Goal: Use online tool/utility: Utilize a website feature to perform a specific function

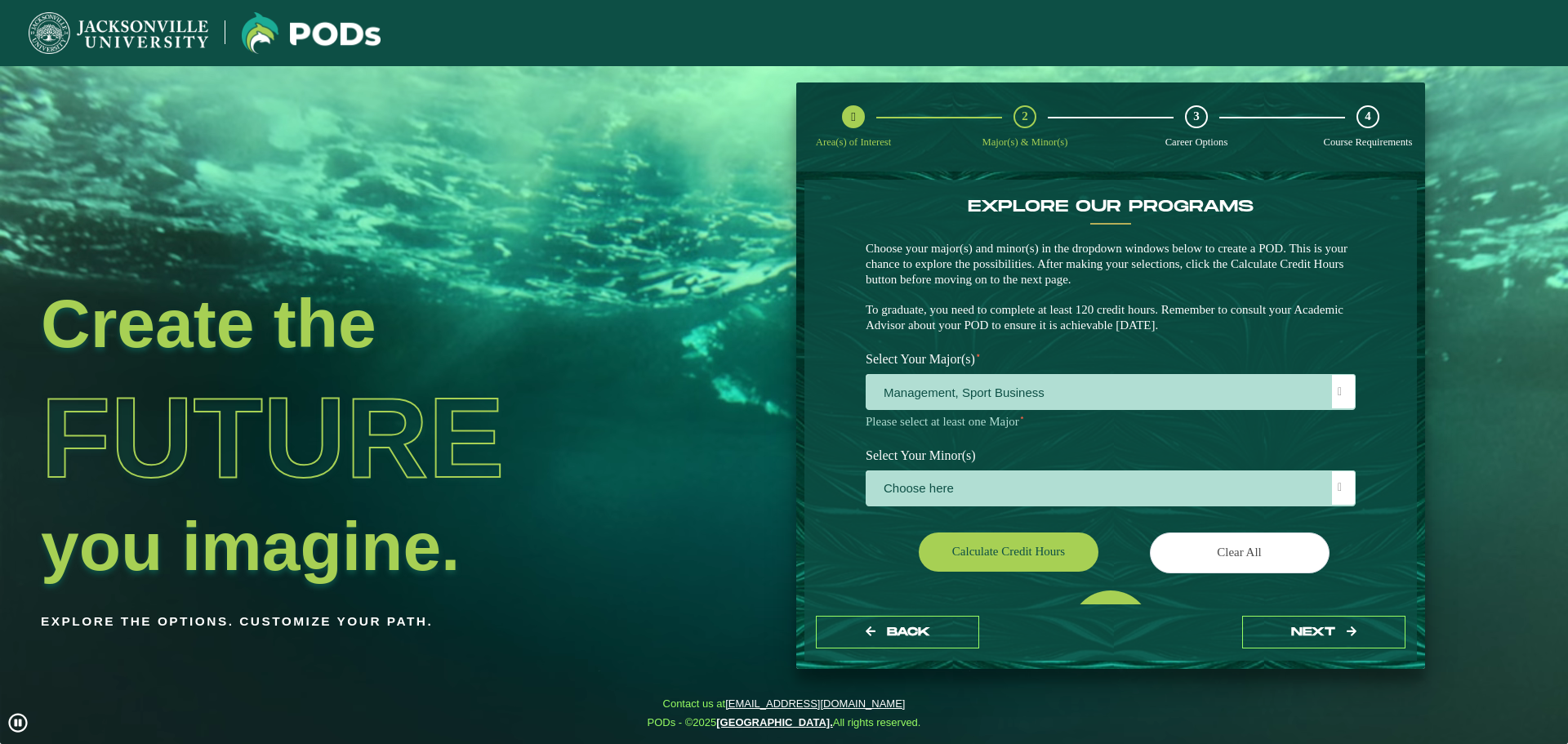
scroll to position [9, 75]
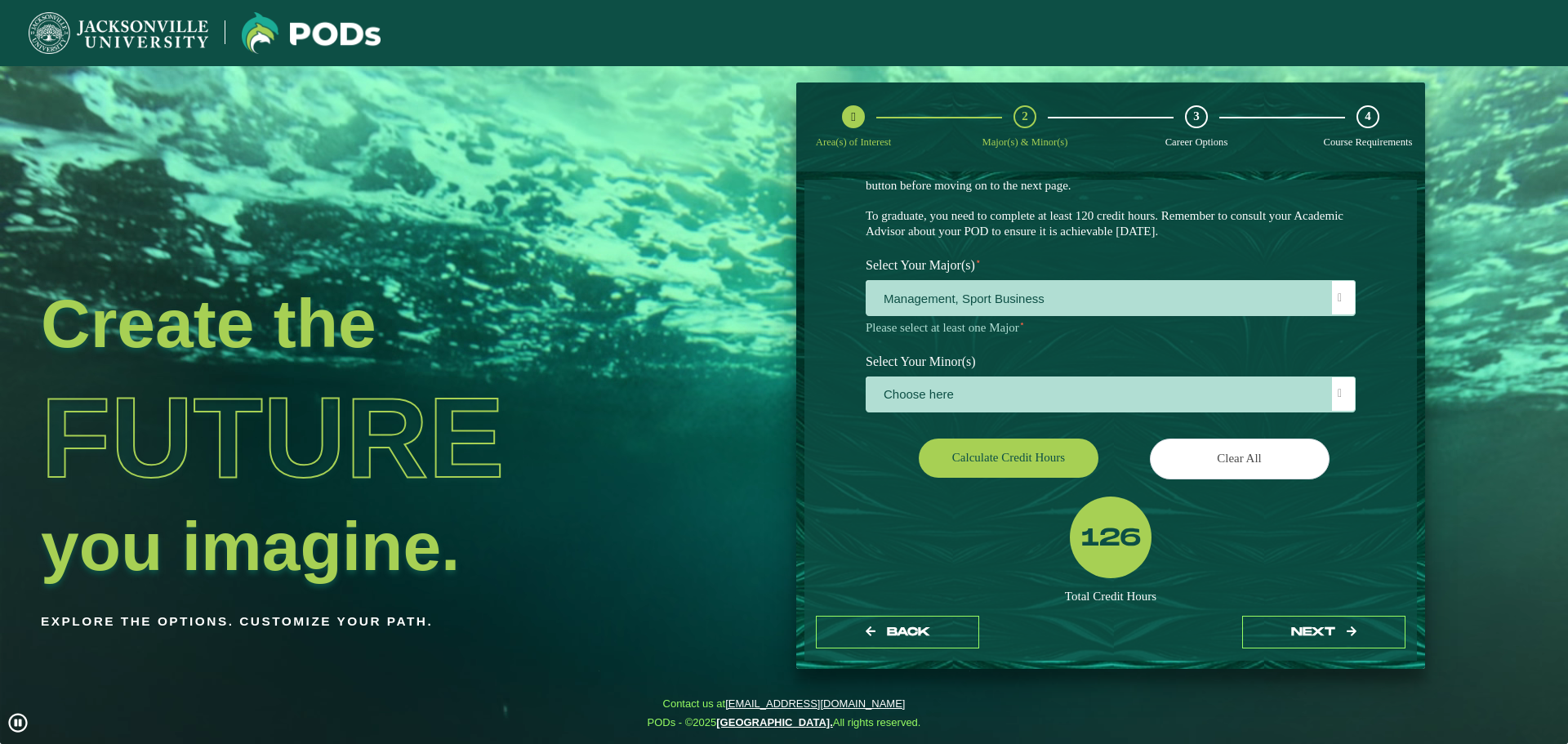
click at [1101, 306] on span "Management, Sport Business" at bounding box center [1110, 298] width 488 height 35
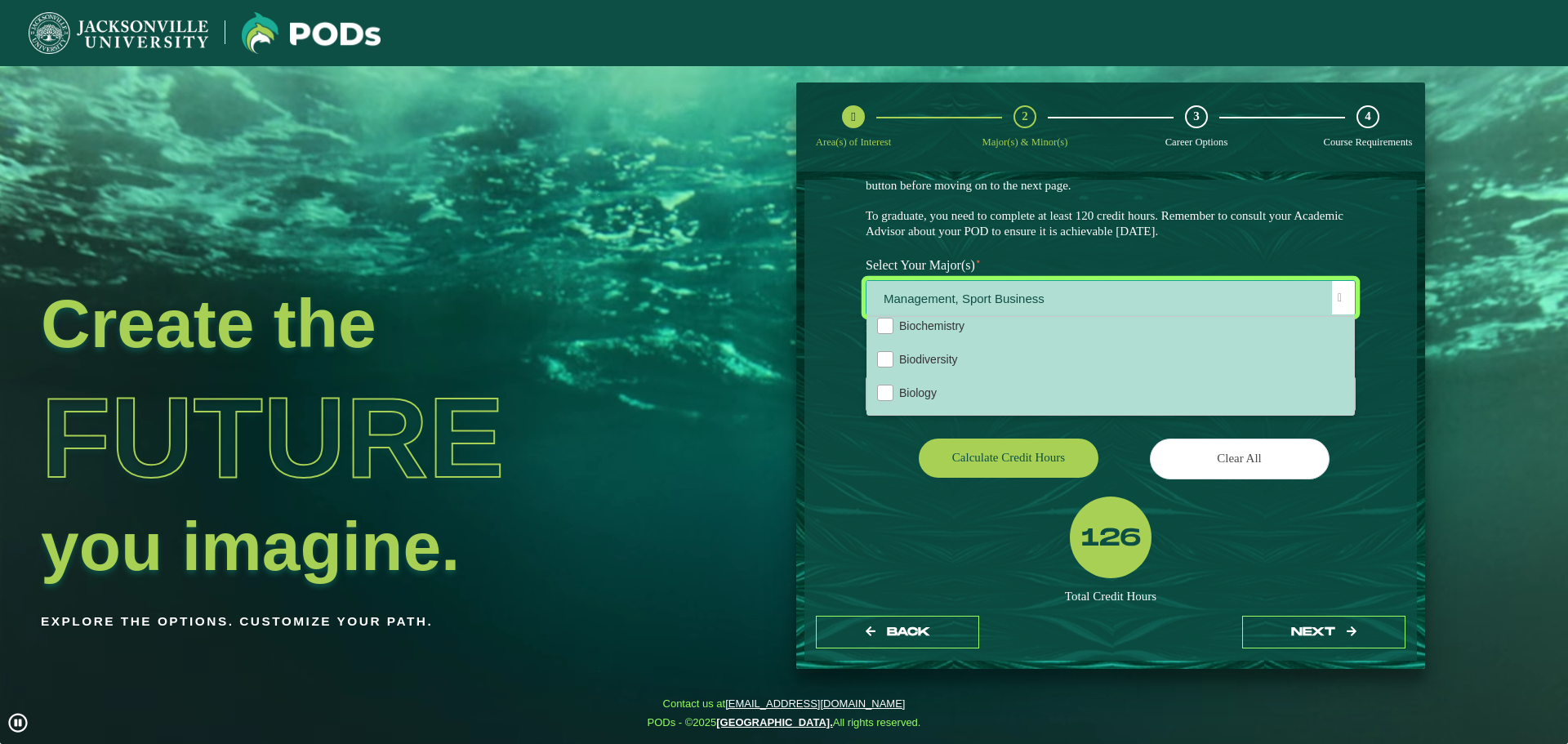
scroll to position [409, 0]
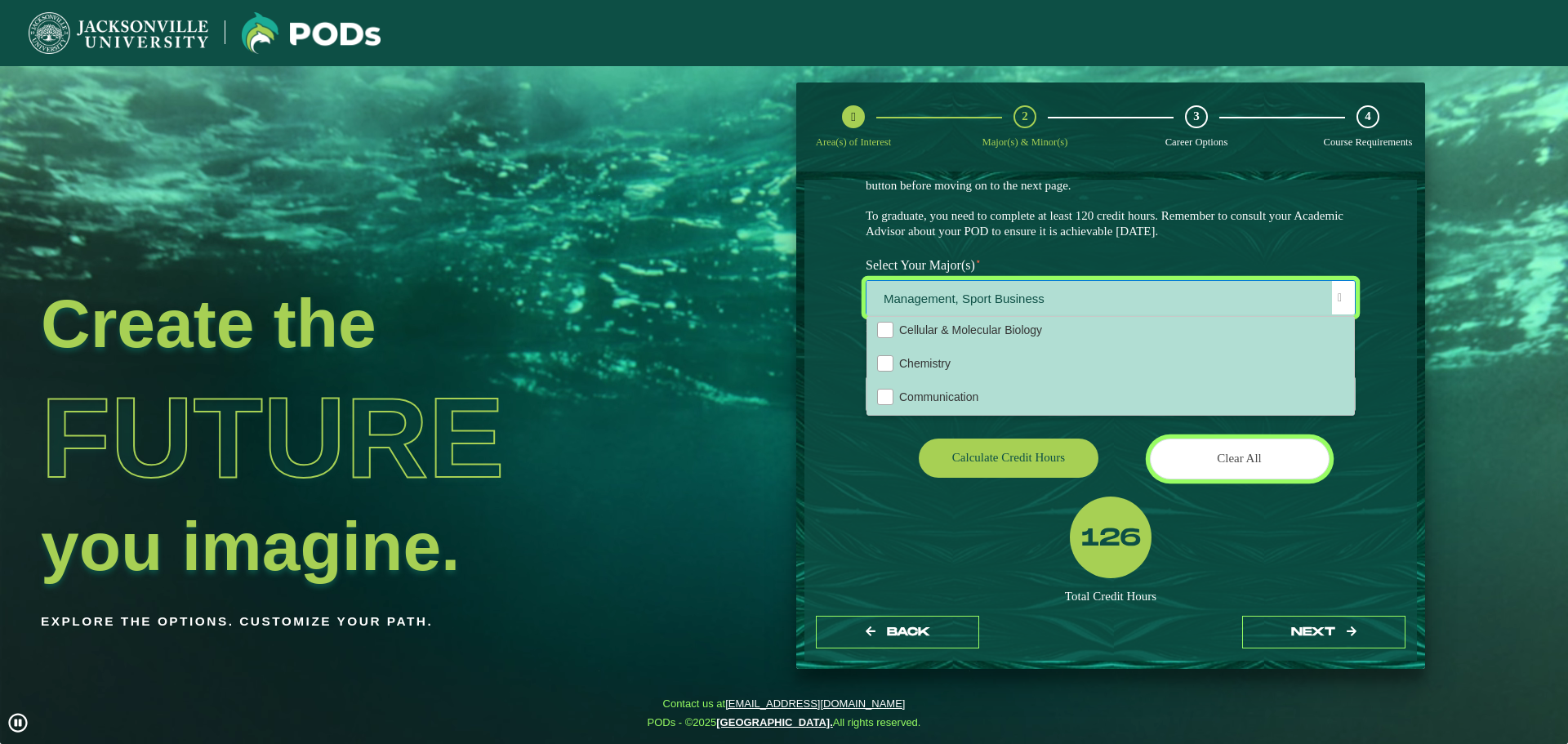
click at [1263, 452] on button "Clear All" at bounding box center [1239, 458] width 180 height 40
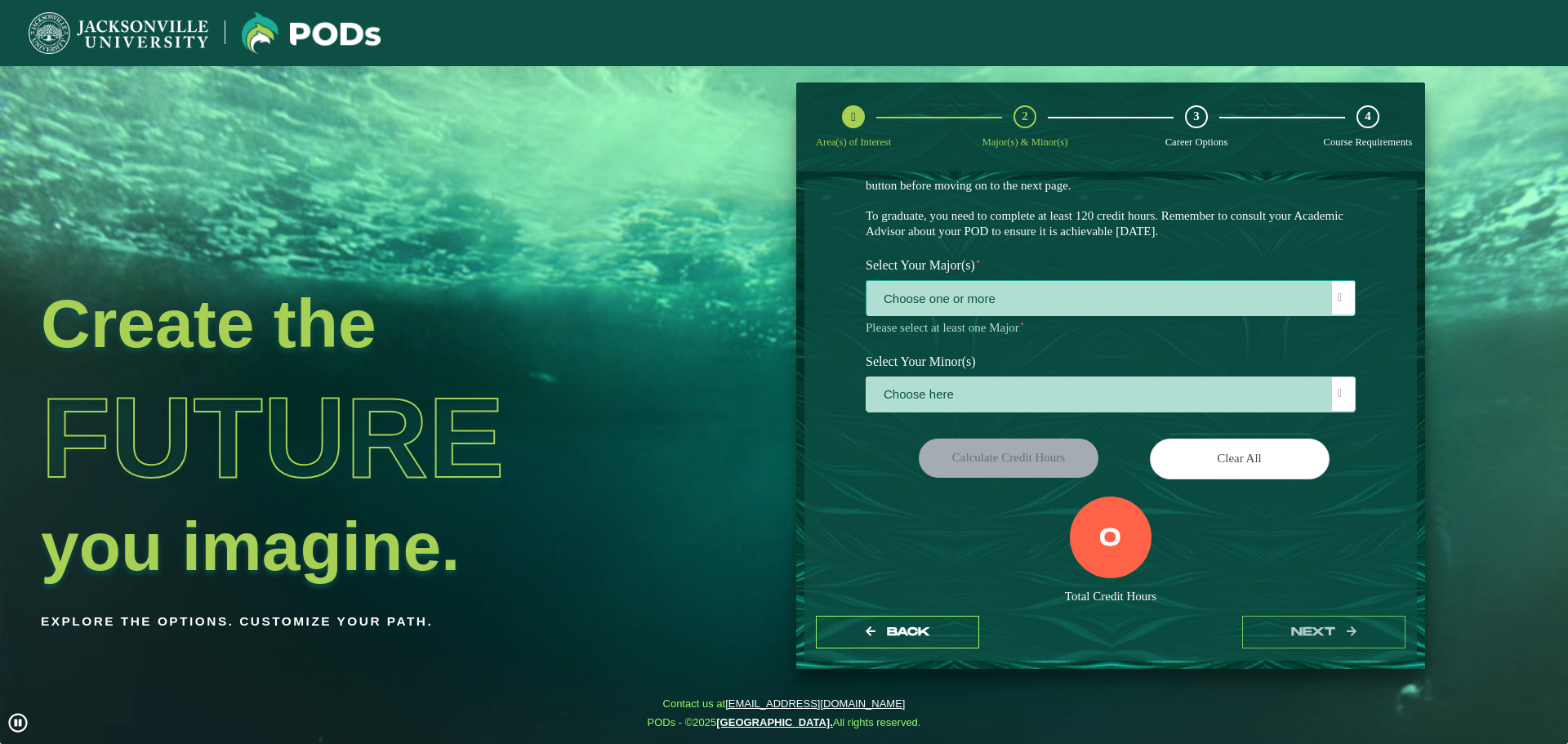
click at [929, 296] on span "Choose one or more" at bounding box center [1110, 298] width 488 height 35
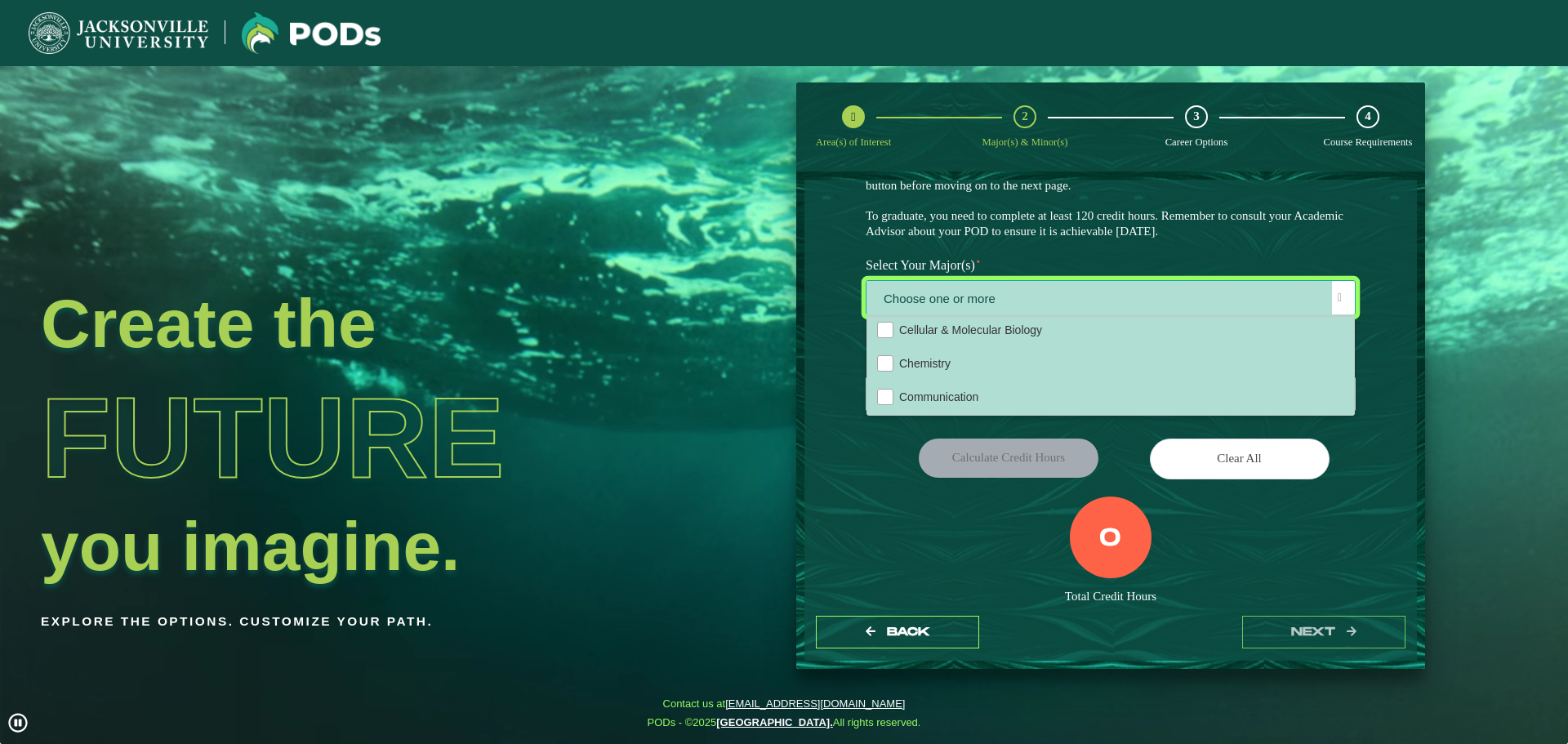
scroll to position [327, 0]
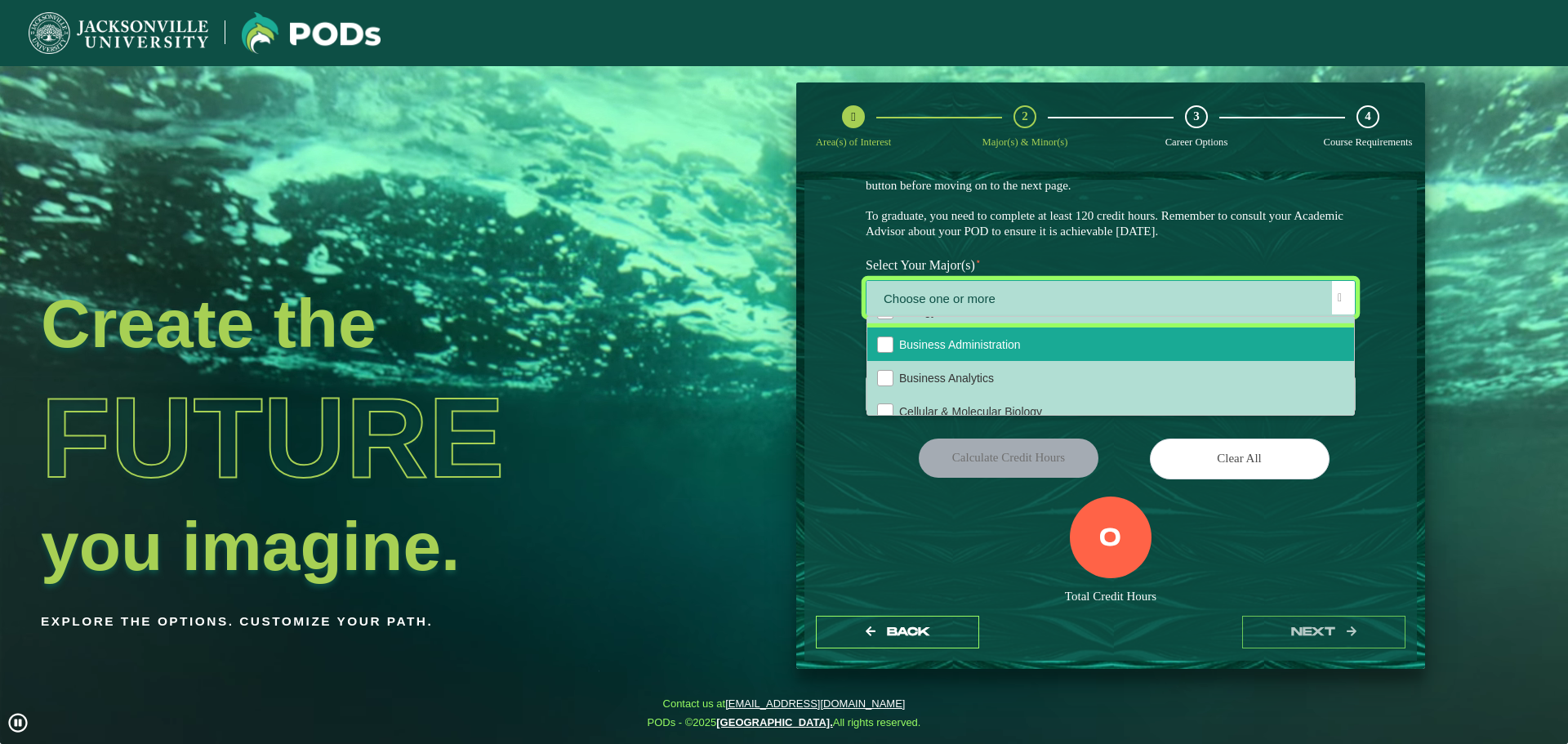
click at [948, 352] on span "Business Administration" at bounding box center [960, 344] width 122 height 13
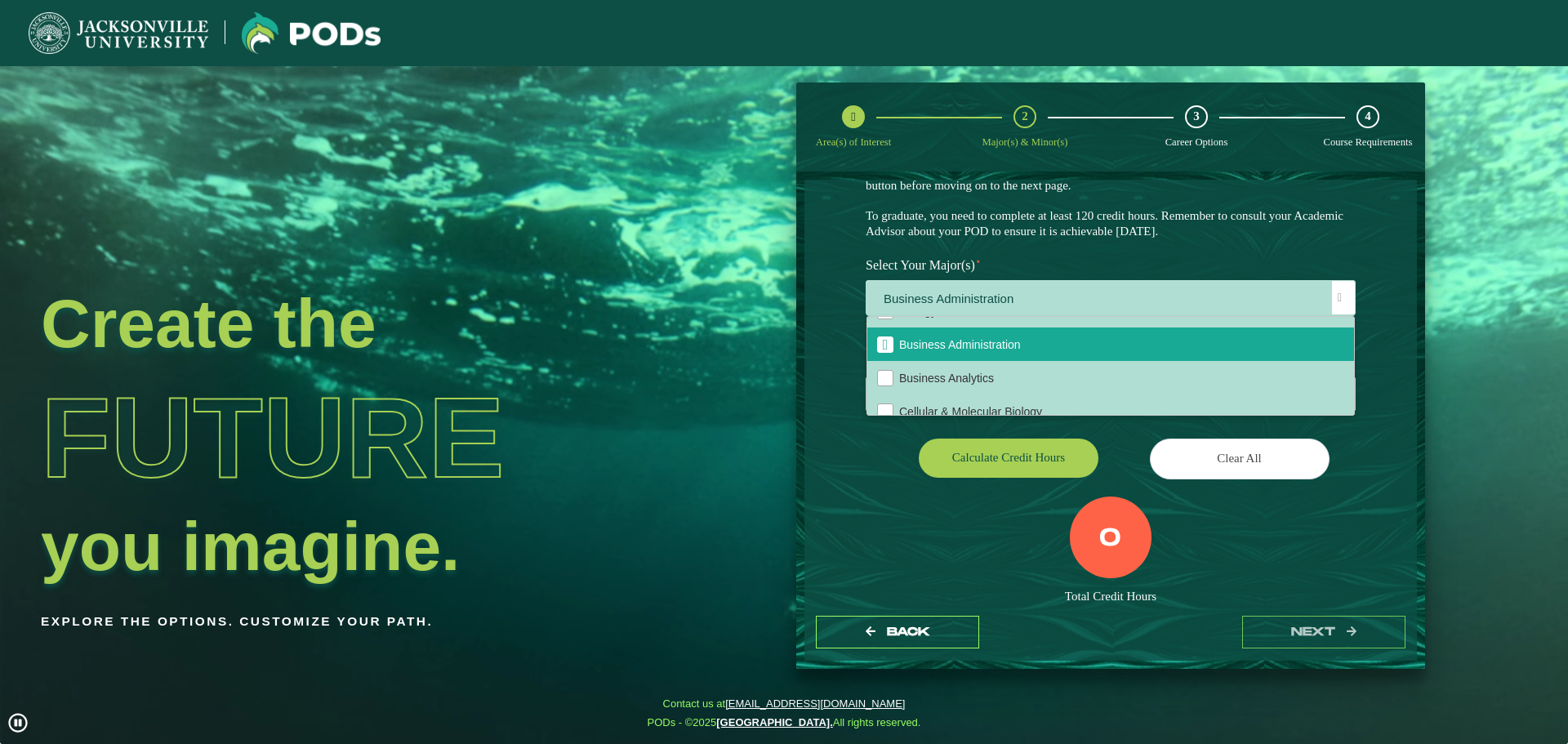
click at [882, 481] on div "Calculate credit hours" at bounding box center [982, 461] width 257 height 46
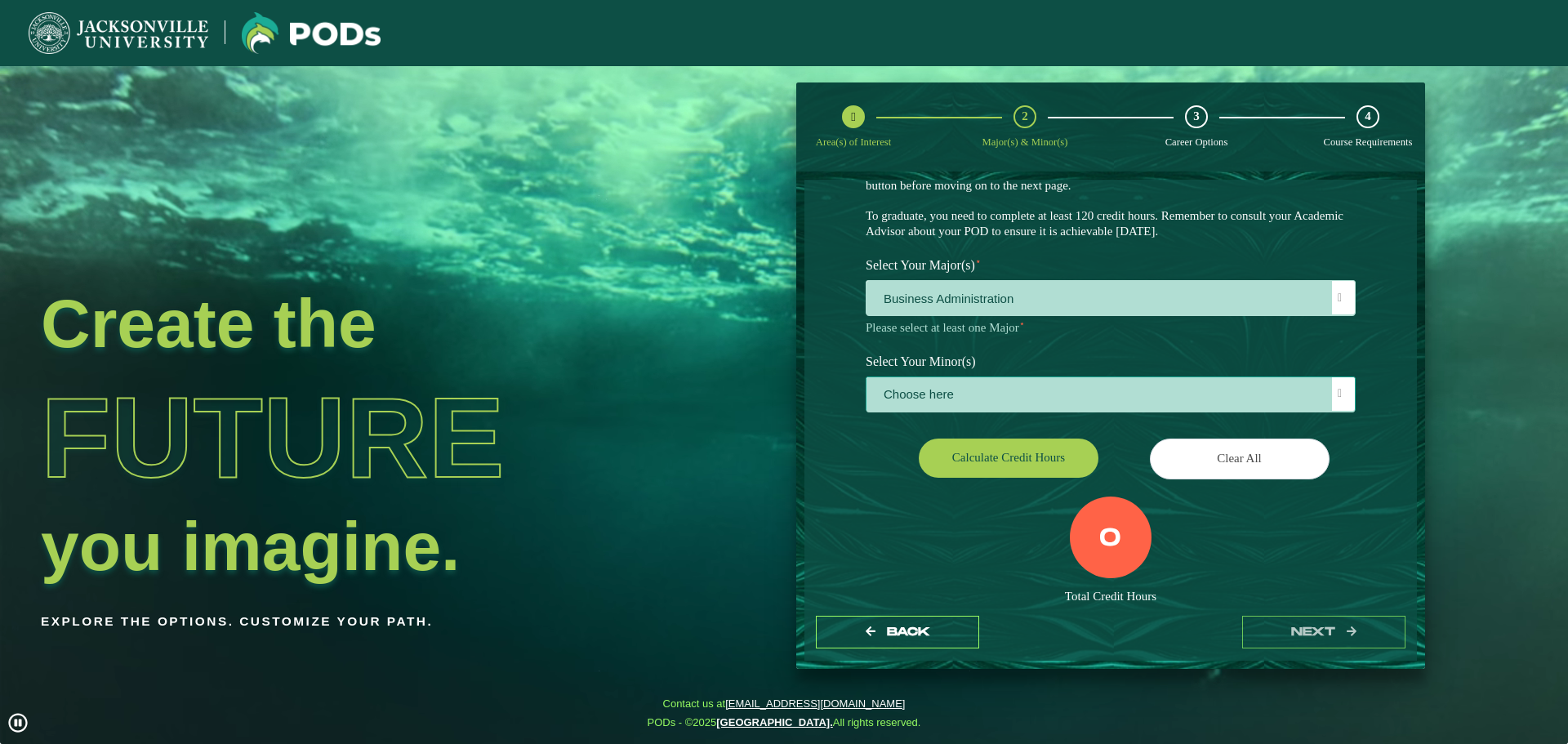
click at [1005, 397] on span "Choose here" at bounding box center [1110, 394] width 488 height 35
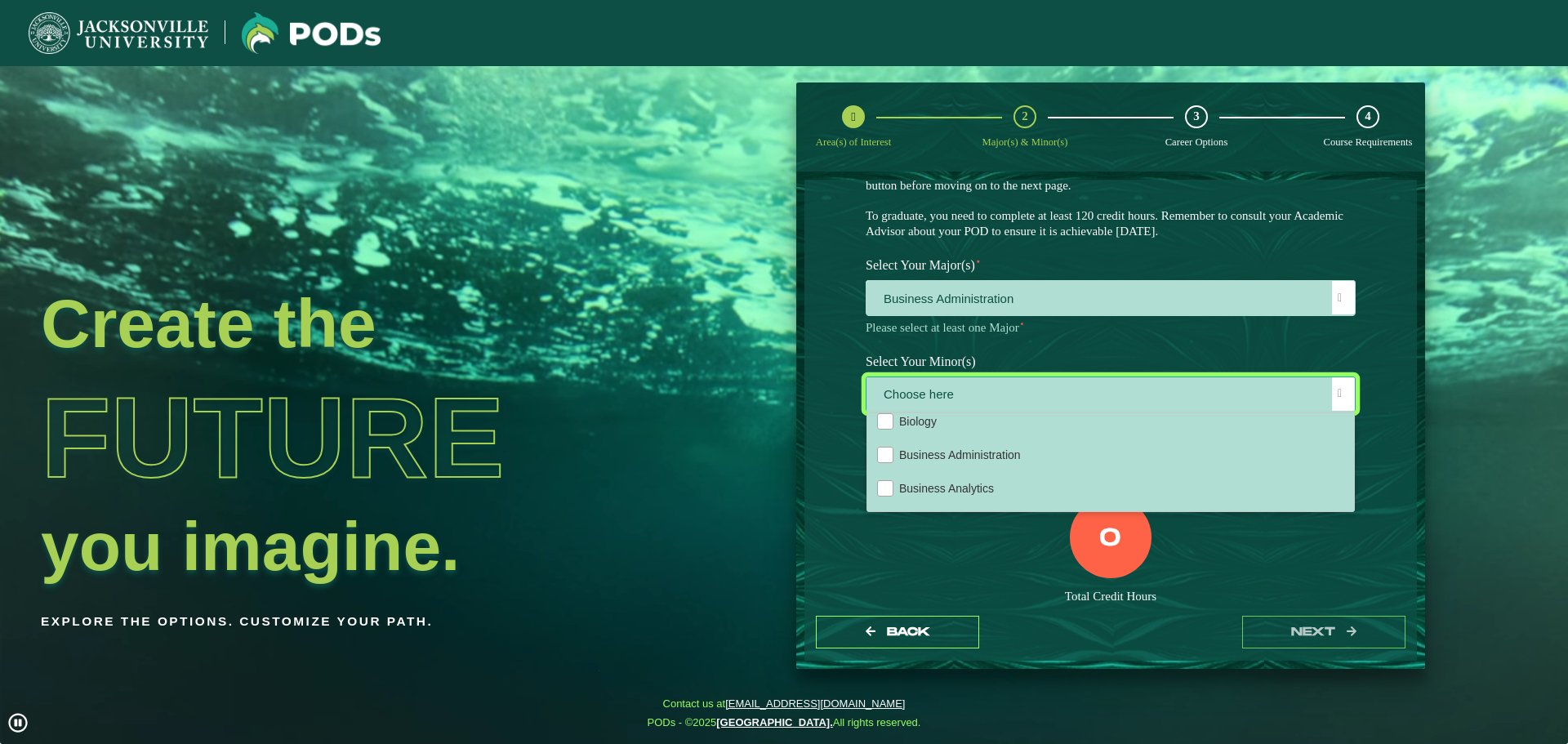
scroll to position [409, 0]
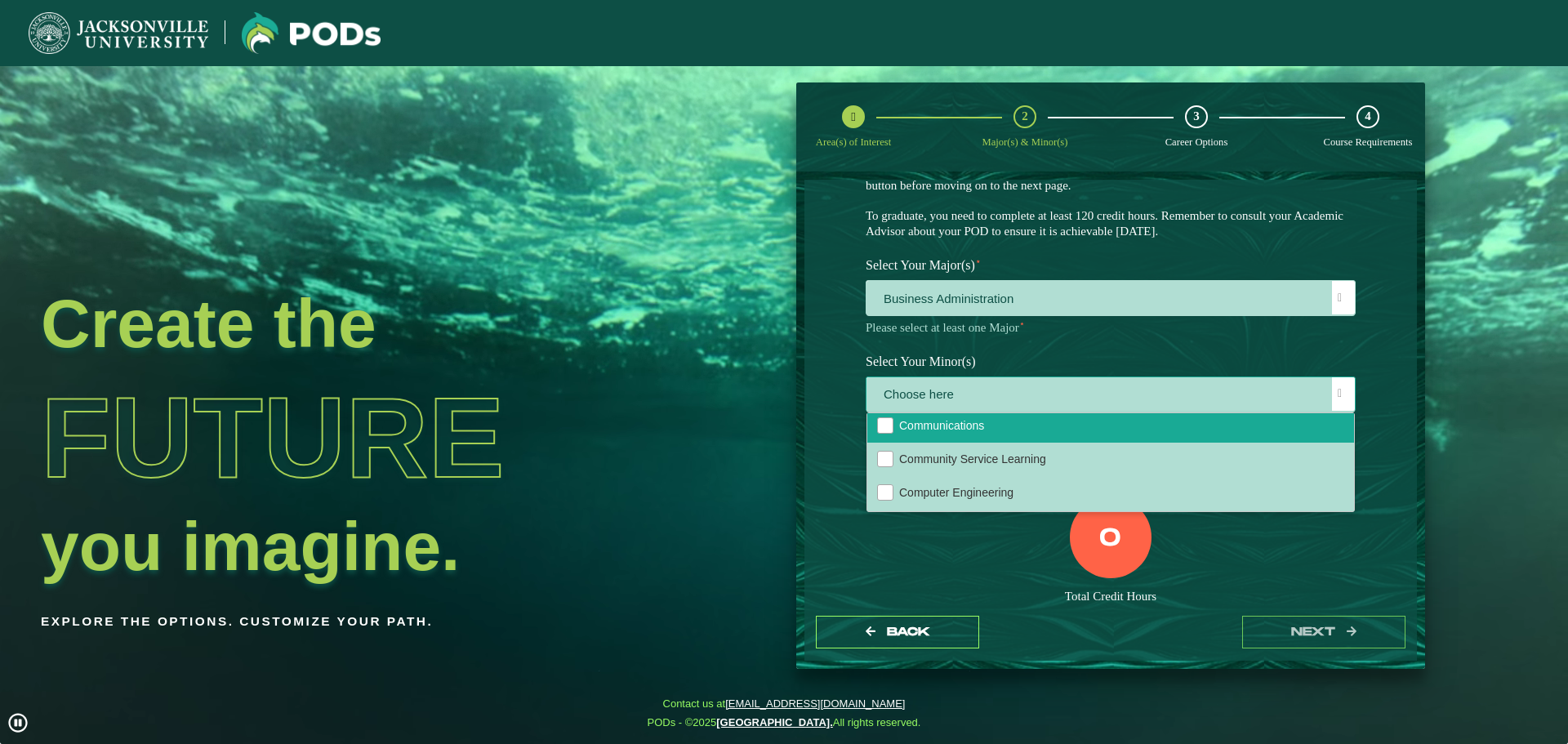
click at [979, 442] on li "Communications" at bounding box center [1110, 426] width 487 height 33
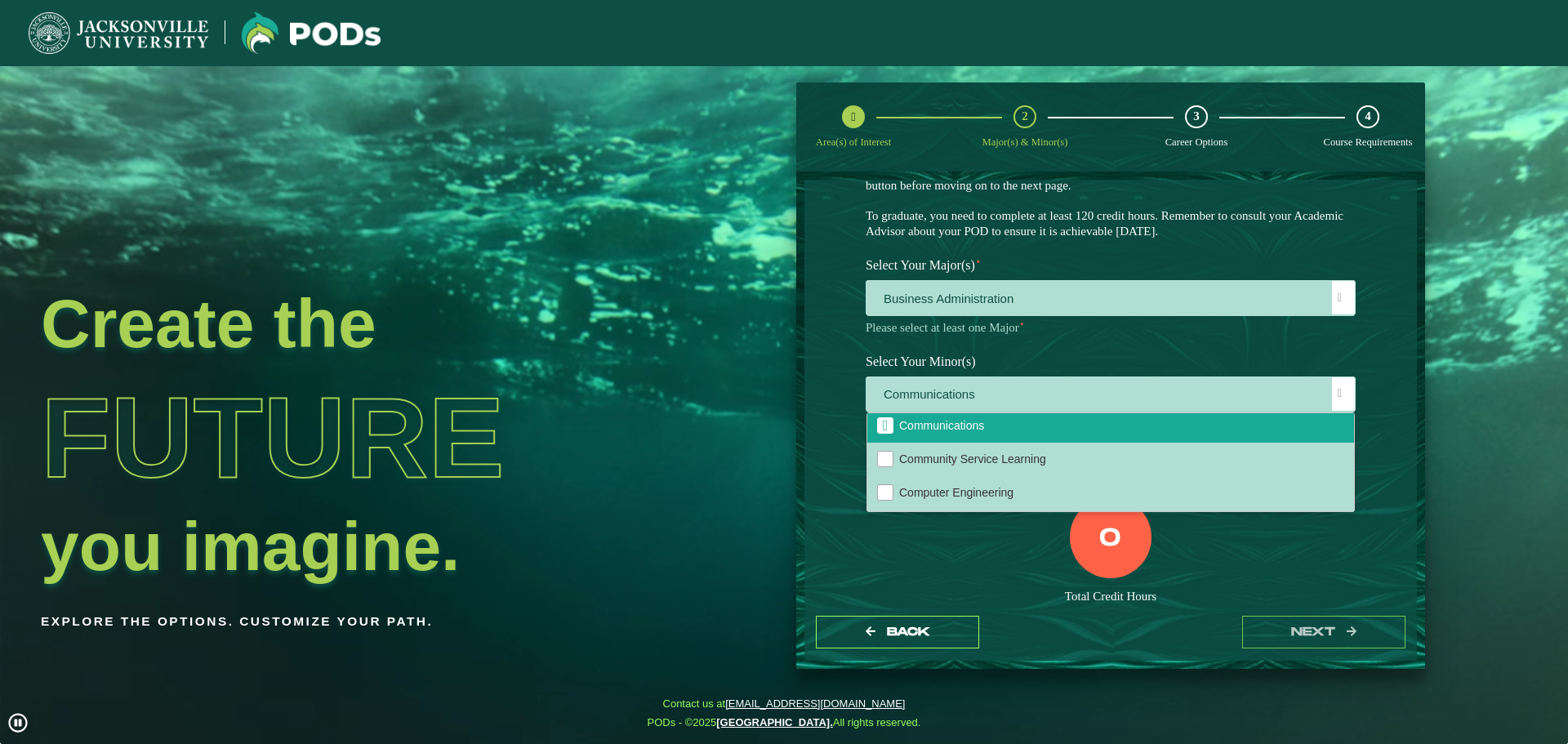
click at [1036, 573] on div "0 Total Credit Hours" at bounding box center [1110, 566] width 515 height 139
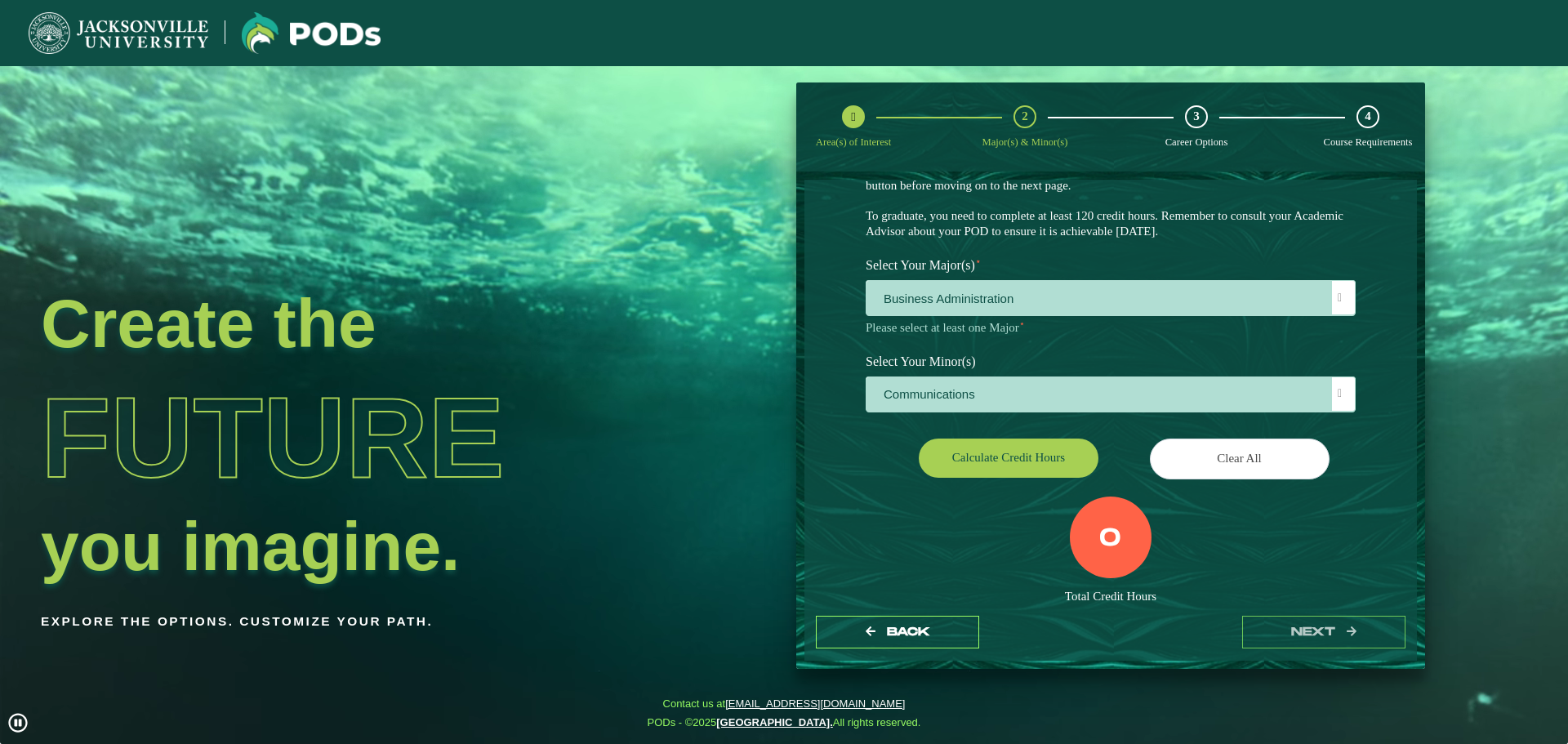
click at [1023, 435] on div "EXPLORE OUR PROGRAMS Choose your major(s) and minor(s) in the dropdown windows …" at bounding box center [1110, 369] width 490 height 532
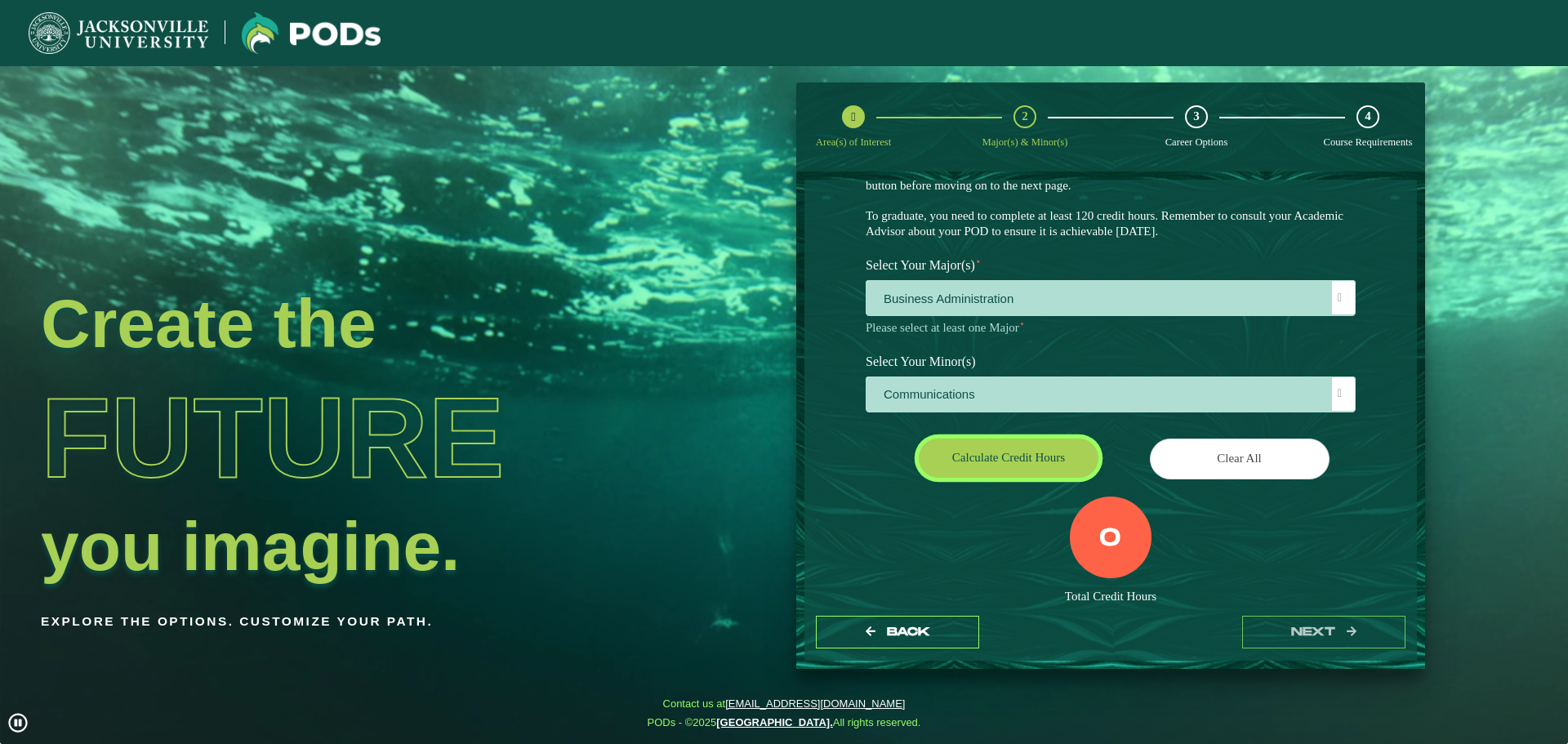
click at [1024, 449] on button "Calculate credit hours" at bounding box center [1008, 457] width 180 height 38
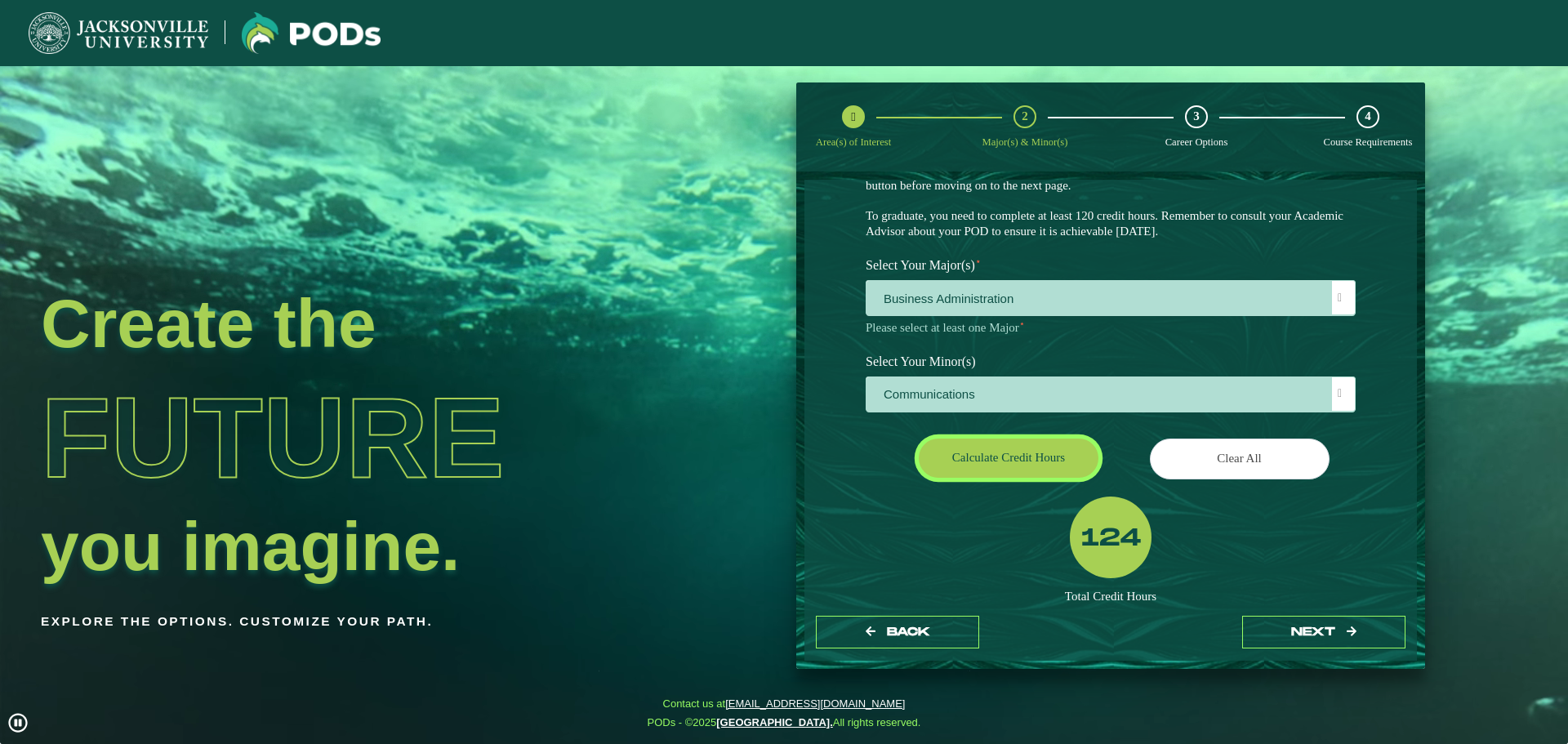
click at [1007, 464] on button "Calculate credit hours" at bounding box center [1008, 457] width 180 height 38
